Goal: Information Seeking & Learning: Learn about a topic

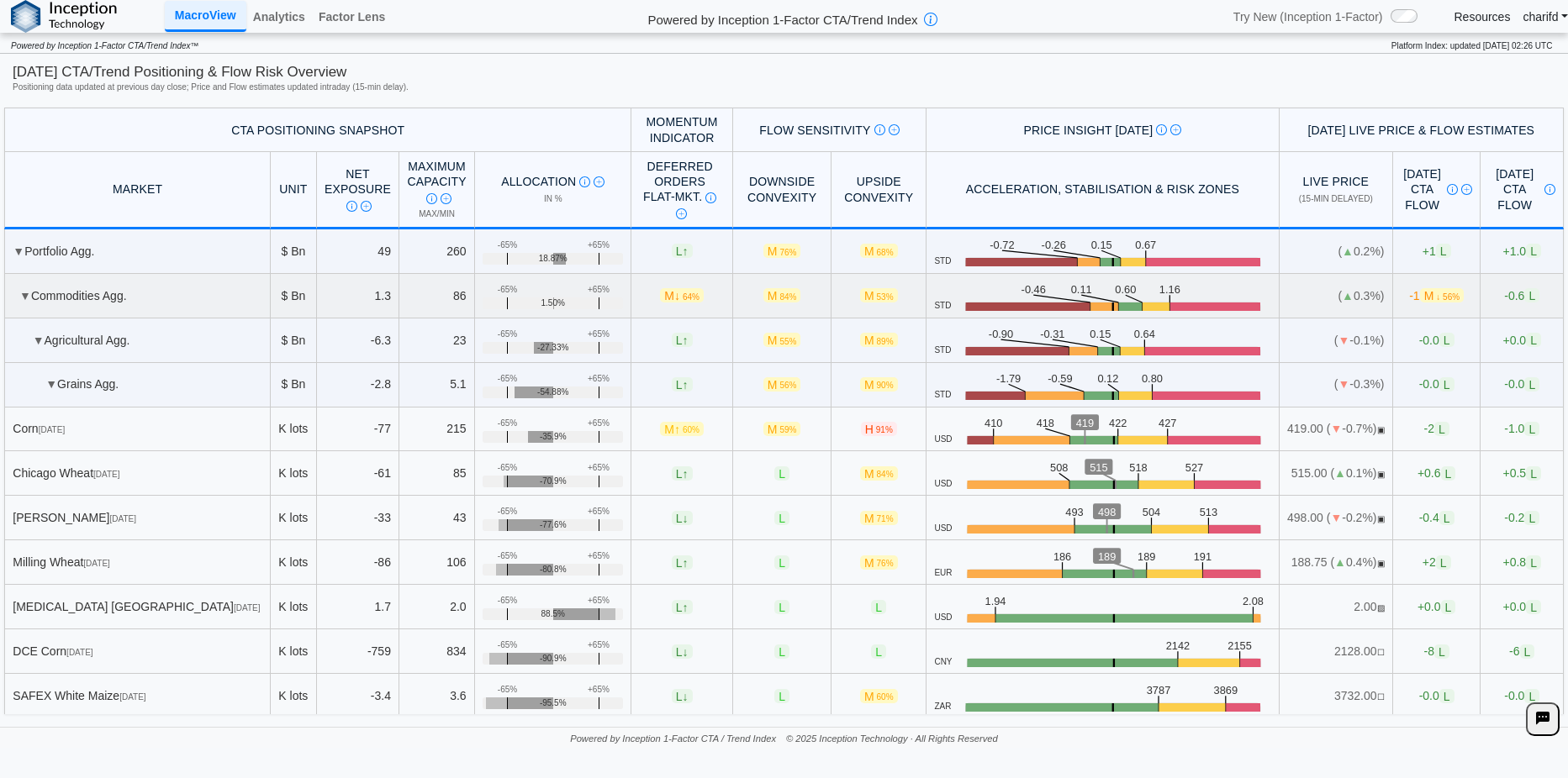
click at [1504, 295] on span "-0.6 L" at bounding box center [1521, 296] width 35 height 15
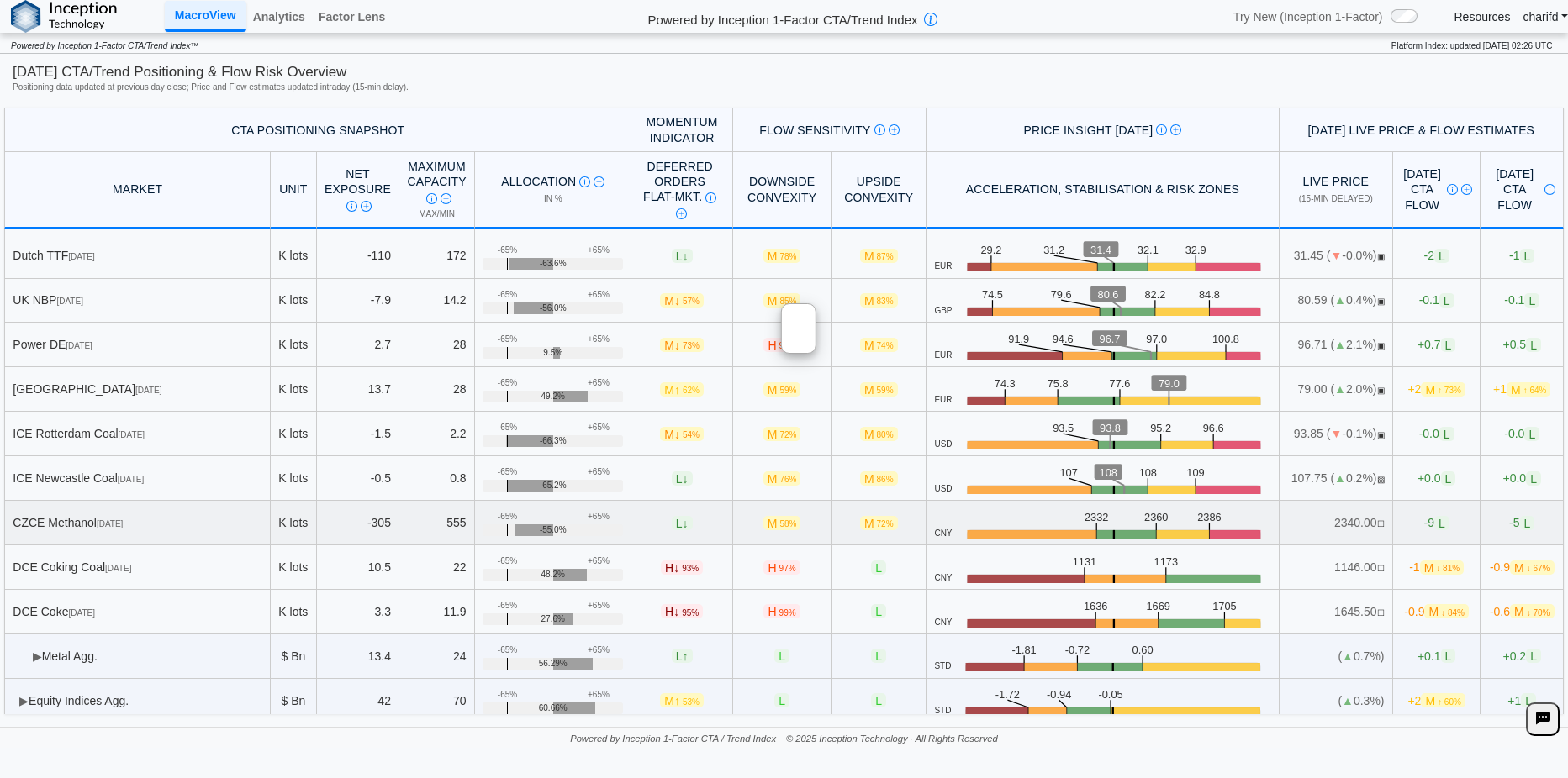
scroll to position [938, 0]
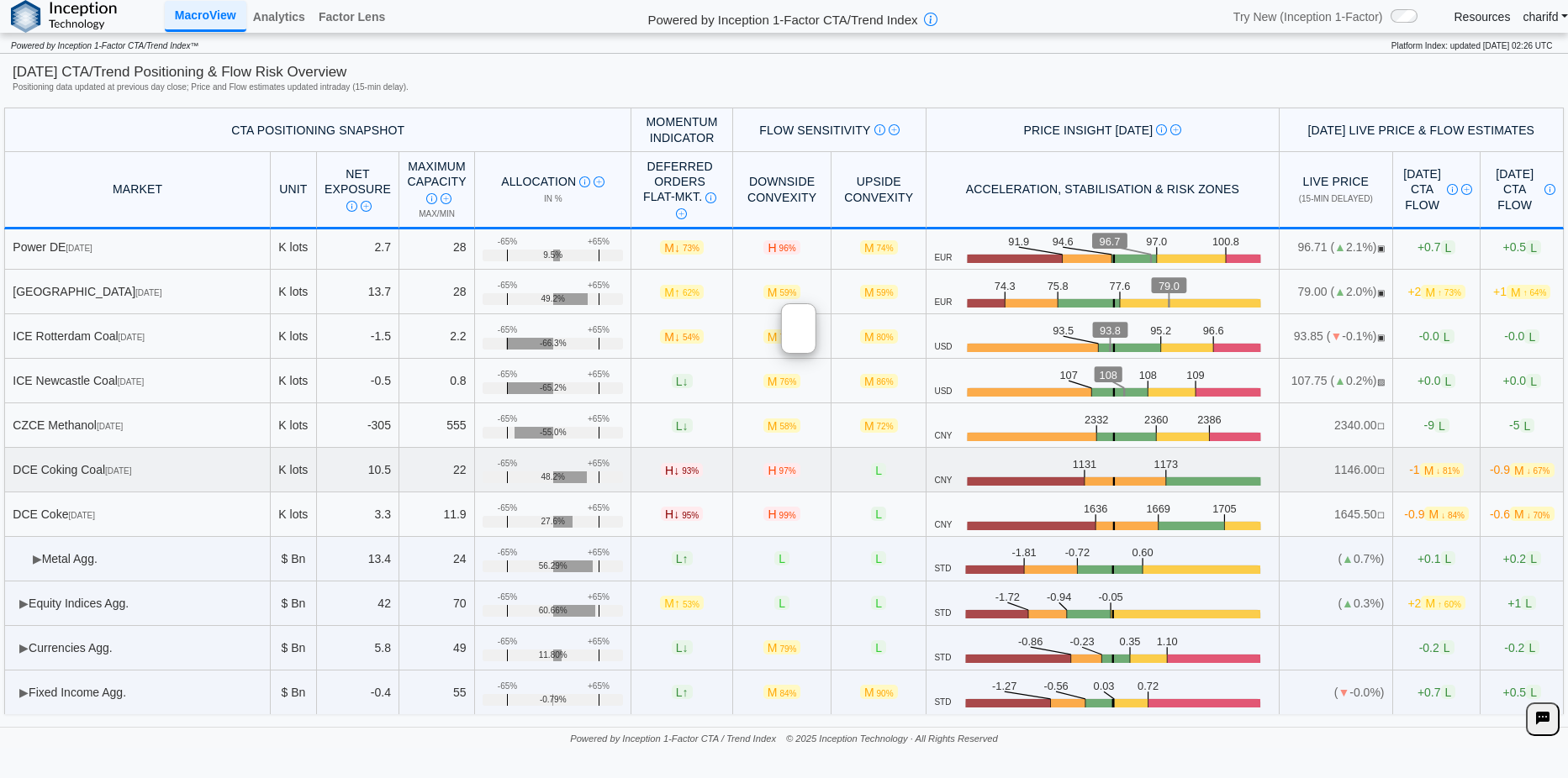
click at [695, 451] on td "H ↓ 93%" at bounding box center [682, 471] width 101 height 45
click at [1504, 339] on span "-0.0 L" at bounding box center [1521, 336] width 35 height 15
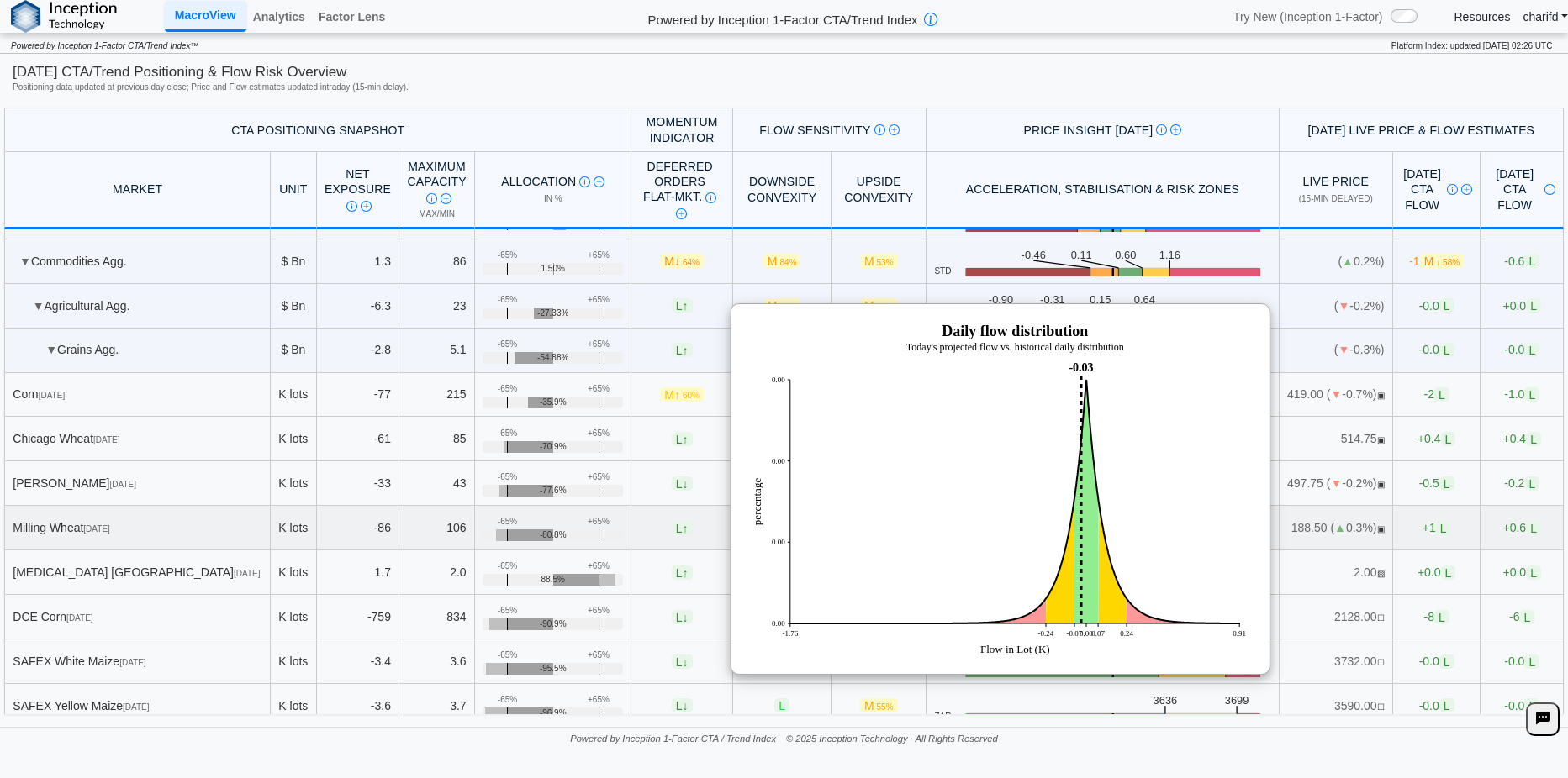
scroll to position [0, 0]
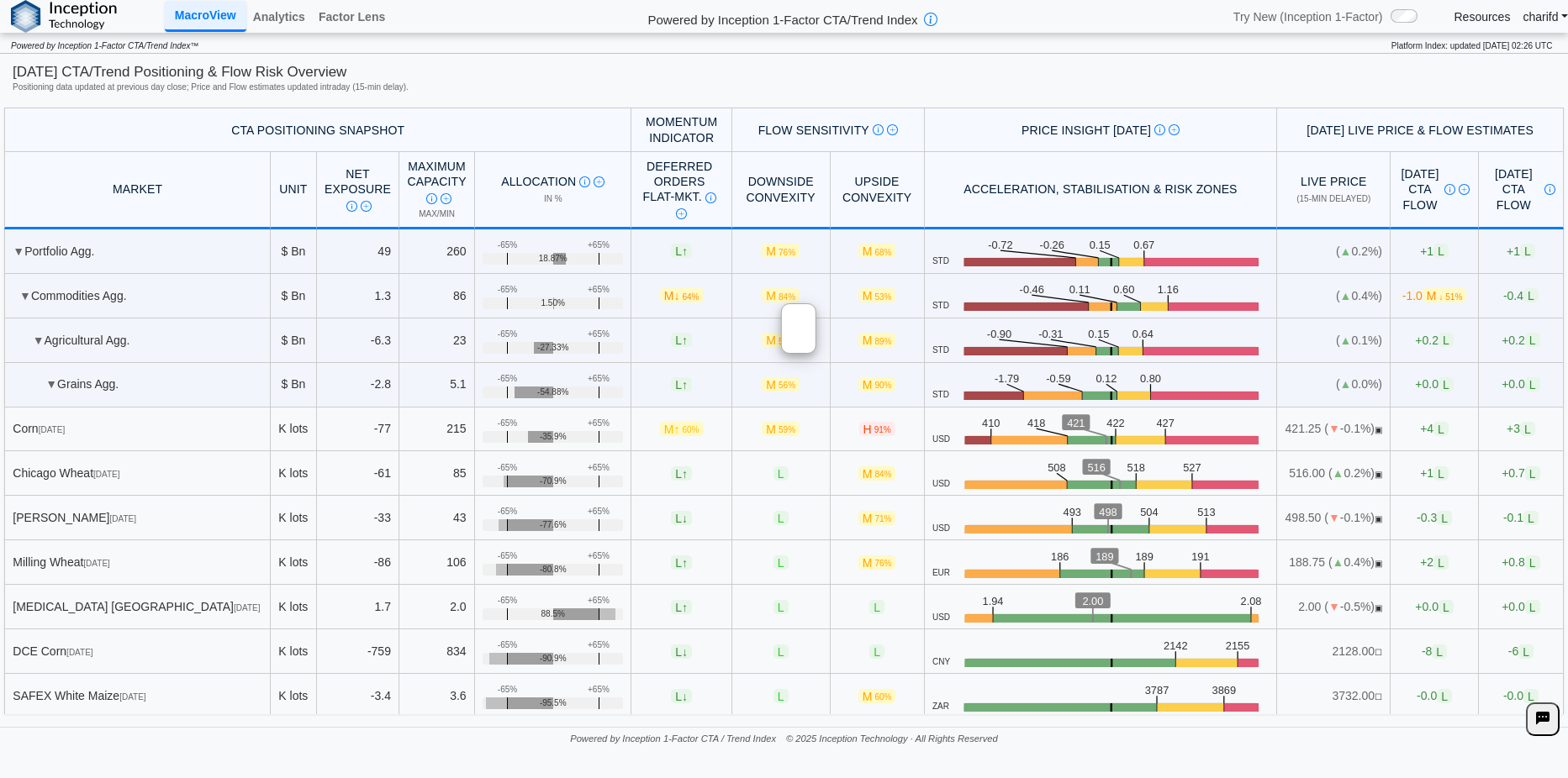
click at [1492, 20] on link "Resources" at bounding box center [1482, 18] width 56 height 16
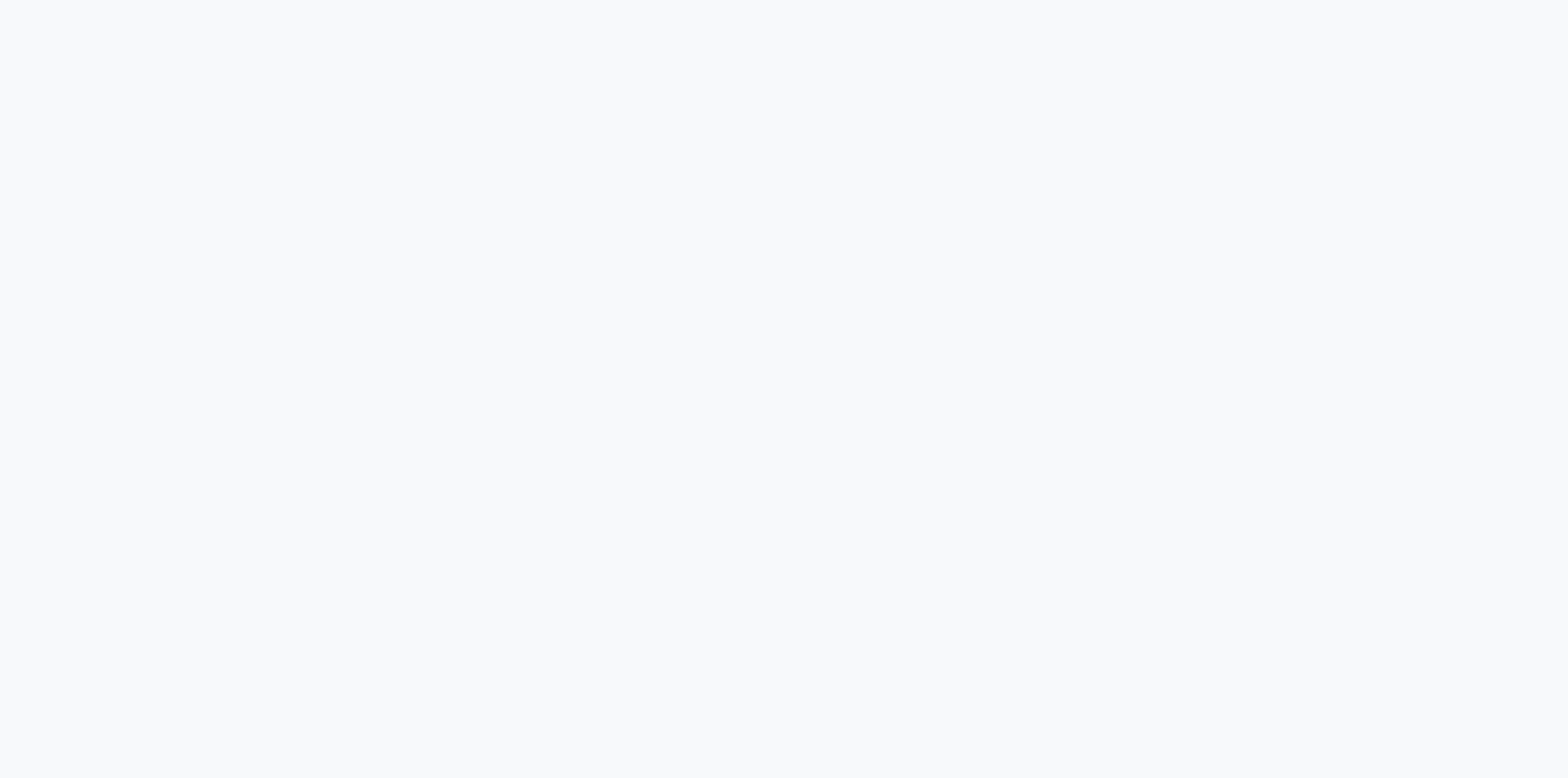
drag, startPoint x: 666, startPoint y: 259, endPoint x: 346, endPoint y: 268, distance: 320.1
click at [346, 268] on div at bounding box center [784, 389] width 1568 height 778
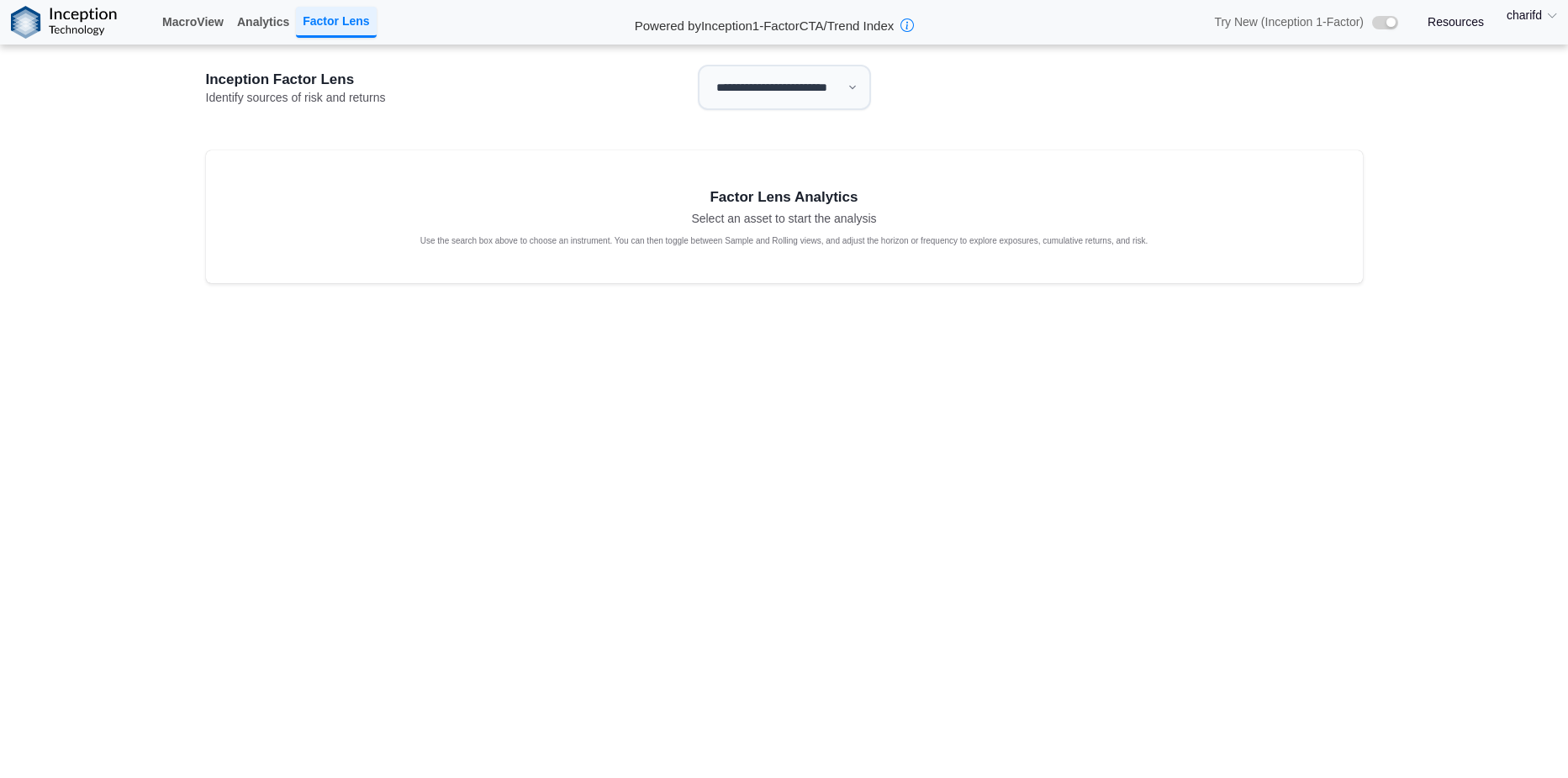
click at [840, 102] on select "**********" at bounding box center [784, 88] width 173 height 46
select select "**"
click at [697, 65] on select "**********" at bounding box center [784, 88] width 173 height 46
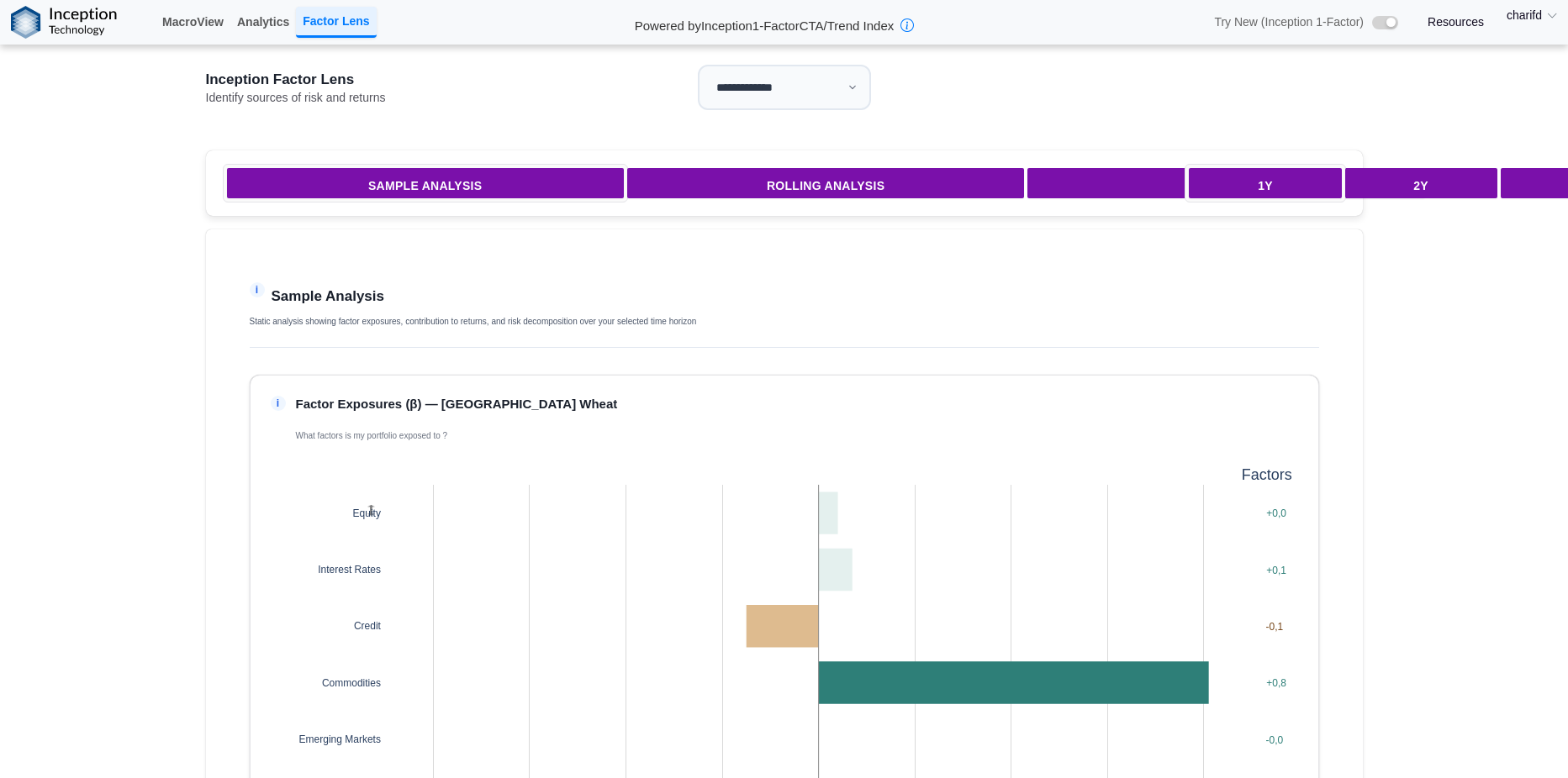
drag, startPoint x: 720, startPoint y: 227, endPoint x: 532, endPoint y: 251, distance: 189.5
drag, startPoint x: 532, startPoint y: 251, endPoint x: 421, endPoint y: 257, distance: 111.2
drag, startPoint x: 421, startPoint y: 257, endPoint x: 319, endPoint y: 256, distance: 102.0
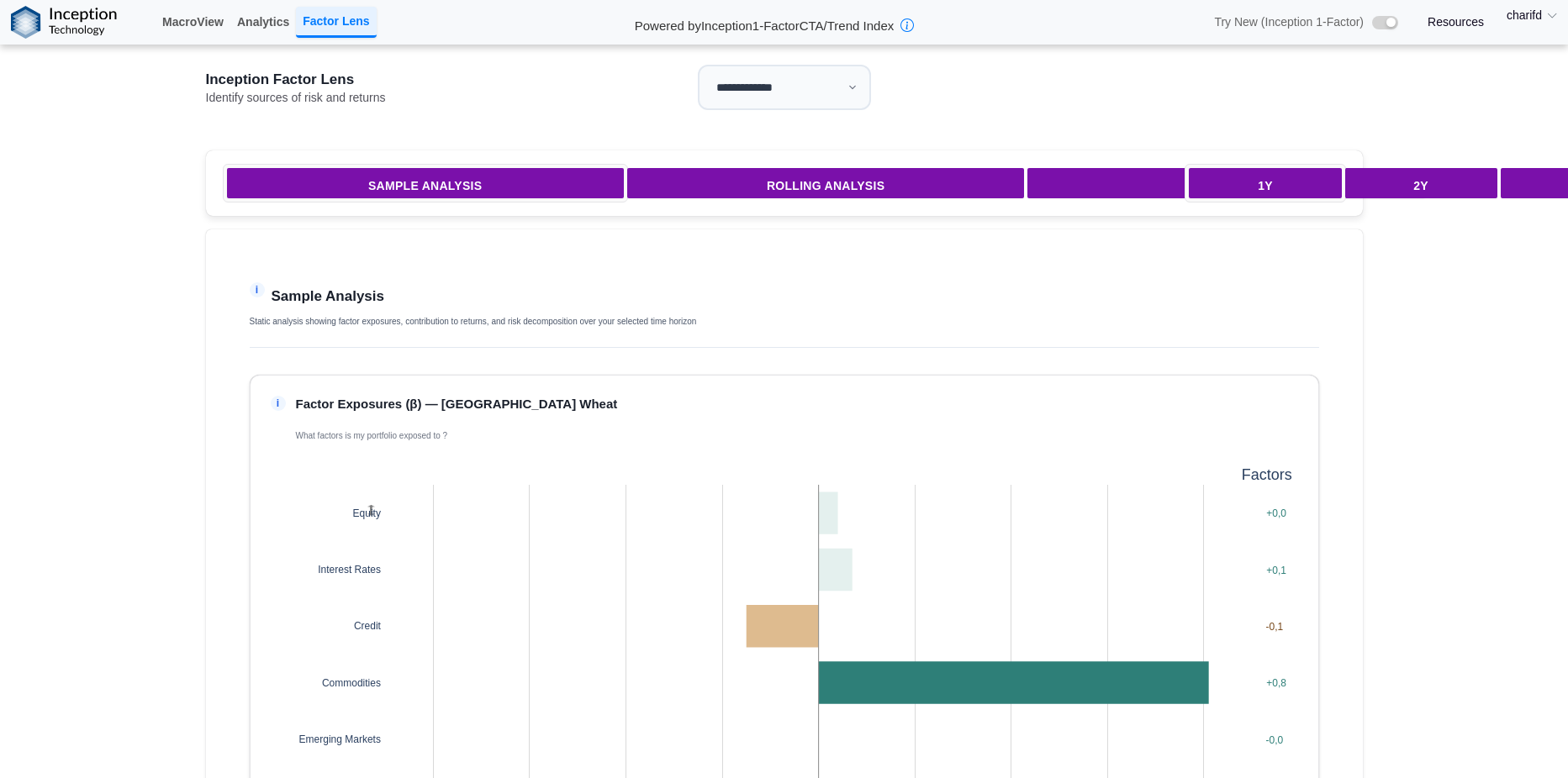
click at [1449, 22] on link "Resources" at bounding box center [1456, 22] width 56 height 16
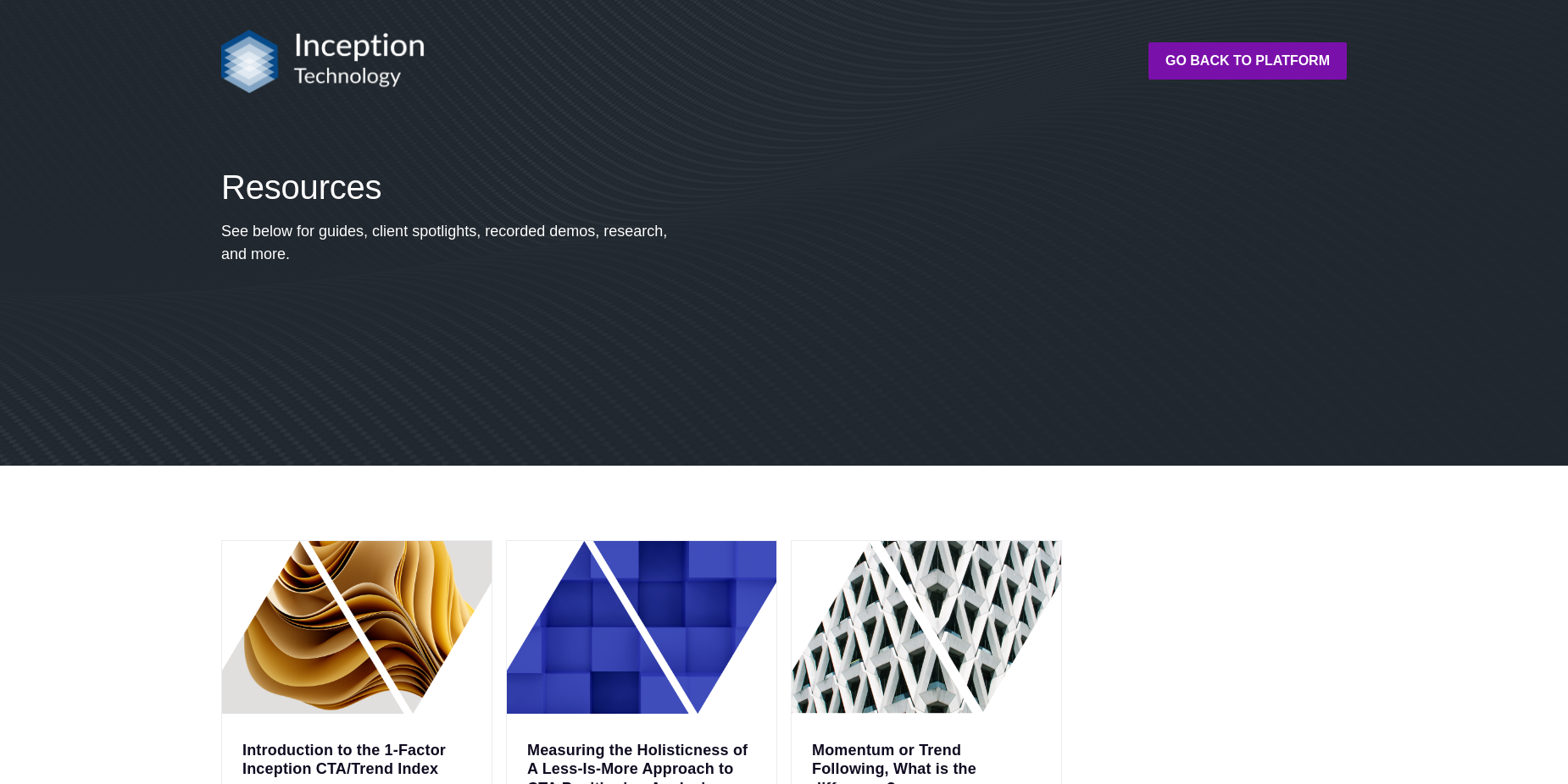
drag, startPoint x: 668, startPoint y: 284, endPoint x: 447, endPoint y: 317, distance: 223.5
click at [447, 317] on div "Resources See below for guides, client spotlights, recorded demos, research, an…" at bounding box center [452, 296] width 475 height 258
click at [1265, 66] on strong "Go back to platform" at bounding box center [1248, 60] width 165 height 15
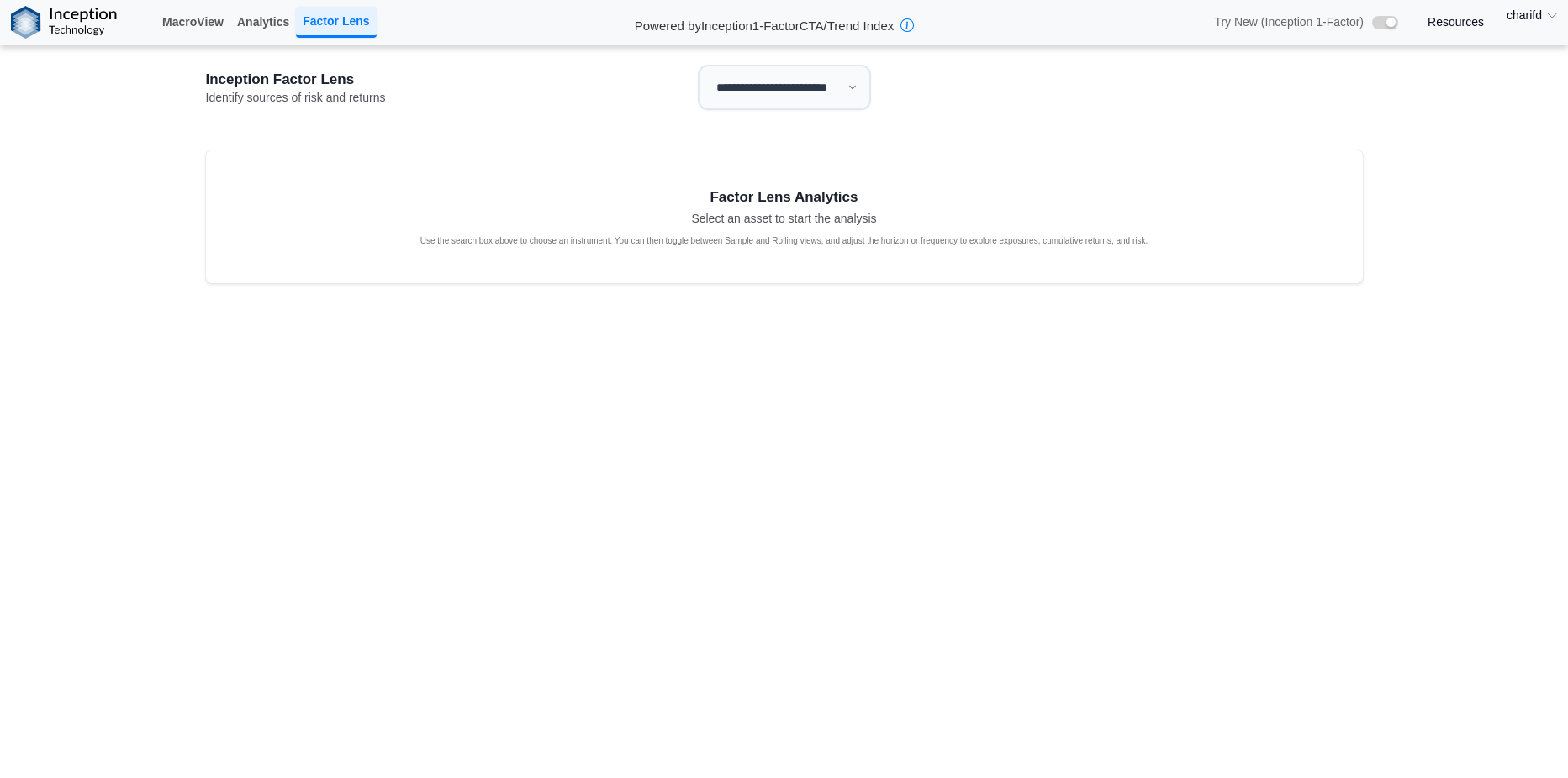
click at [1474, 29] on link "Resources" at bounding box center [1456, 22] width 56 height 16
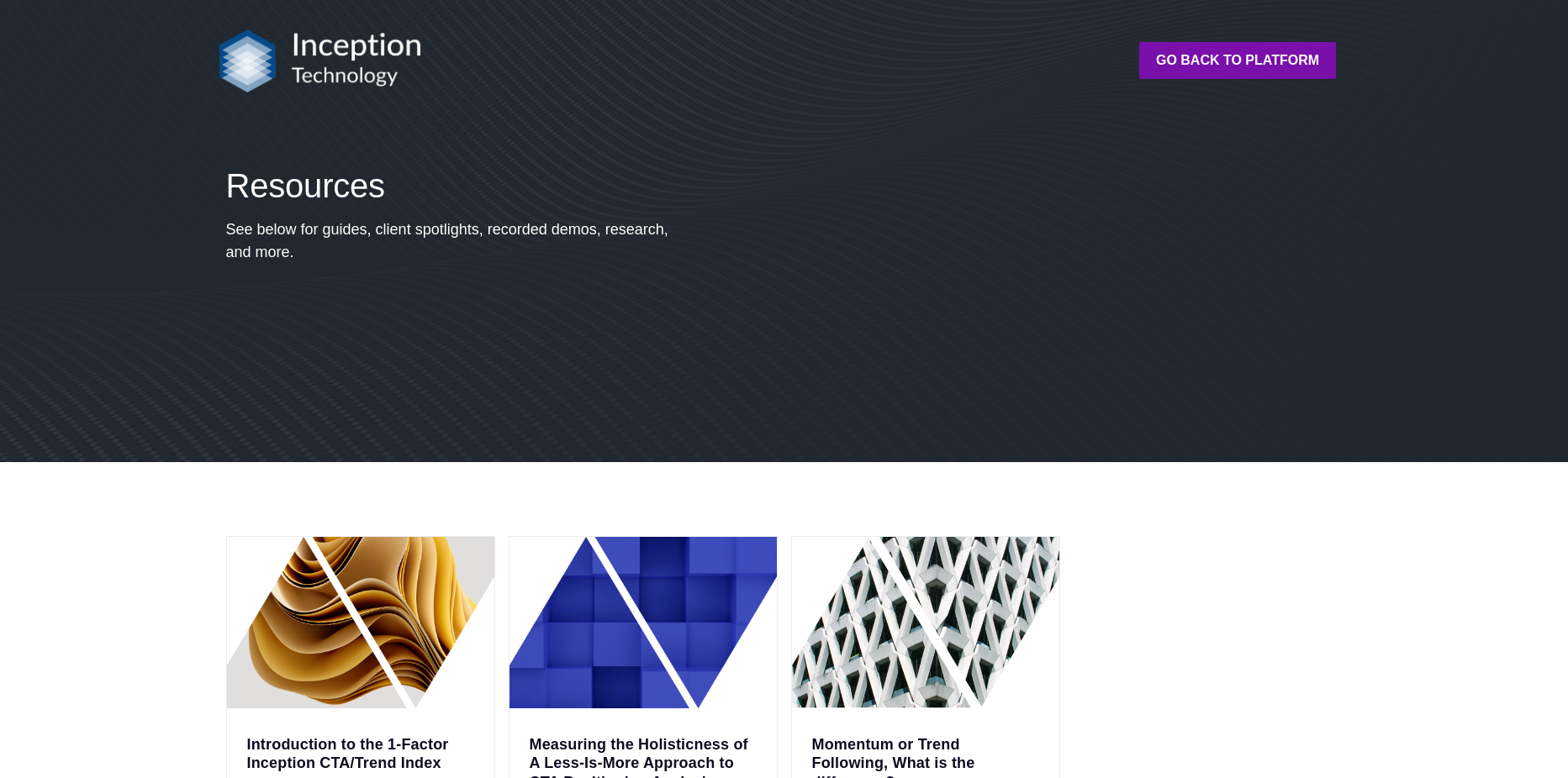
click at [645, 652] on img at bounding box center [643, 622] width 267 height 171
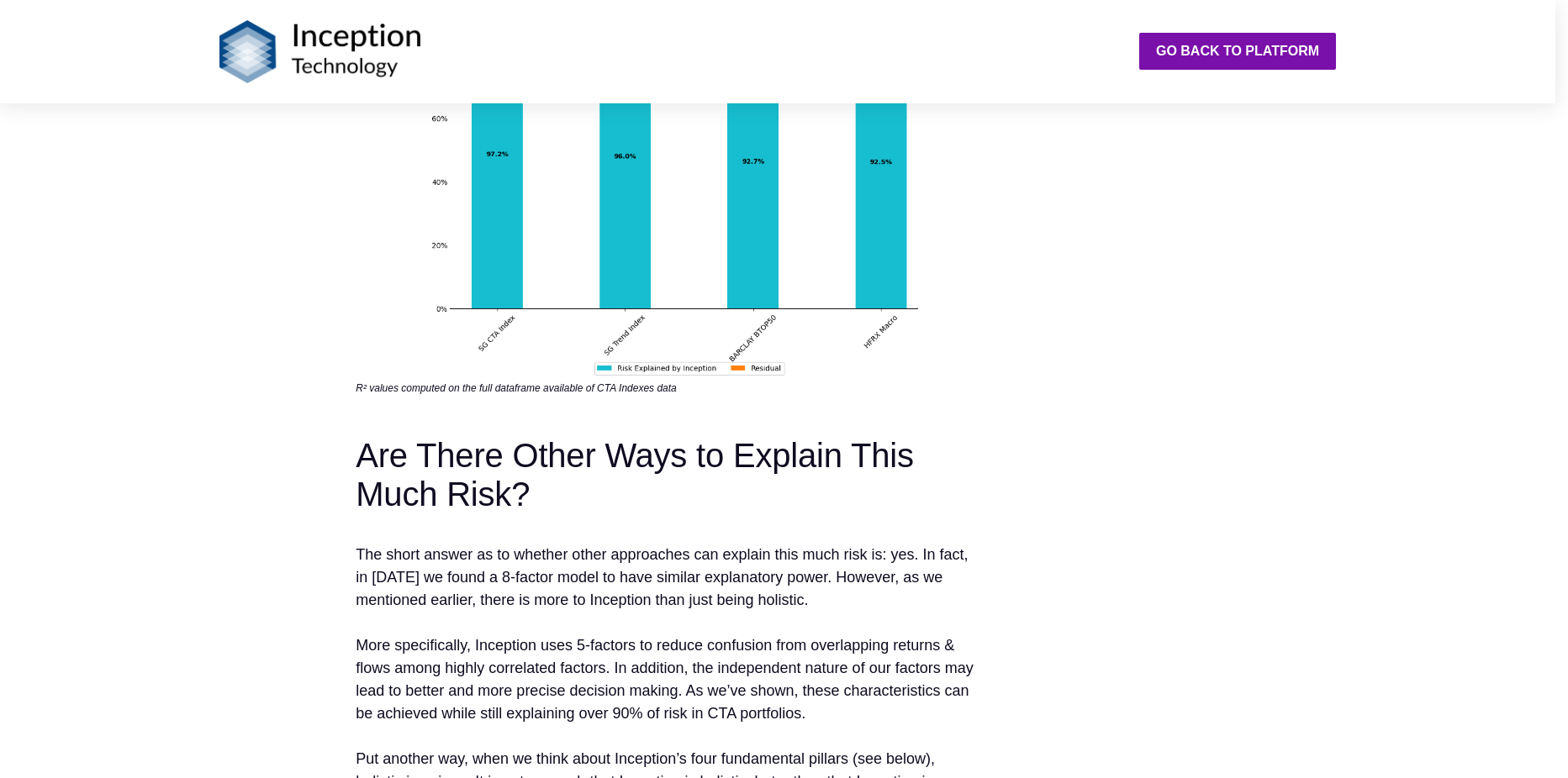
scroll to position [2353, 0]
